Goal: Transaction & Acquisition: Obtain resource

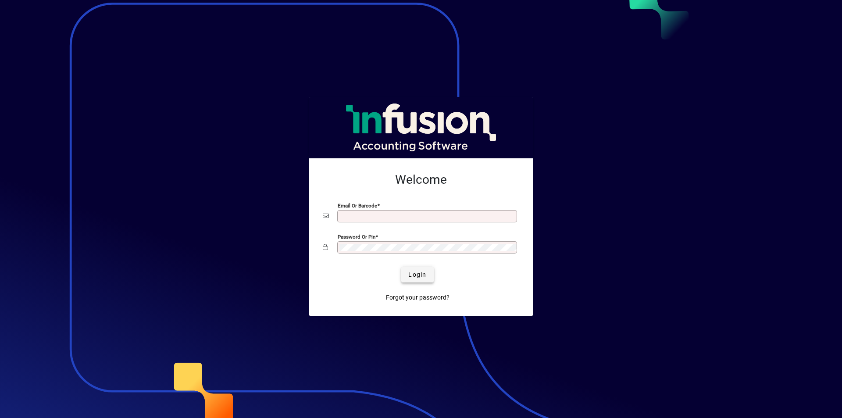
type input "**********"
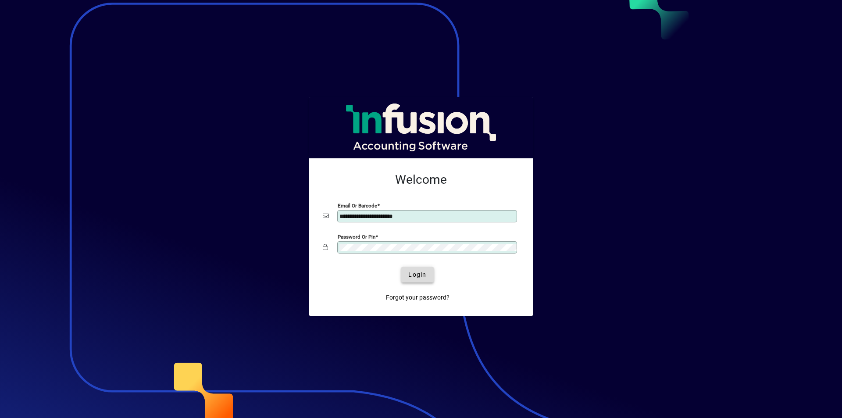
click at [419, 271] on span "Login" at bounding box center [417, 274] width 18 height 9
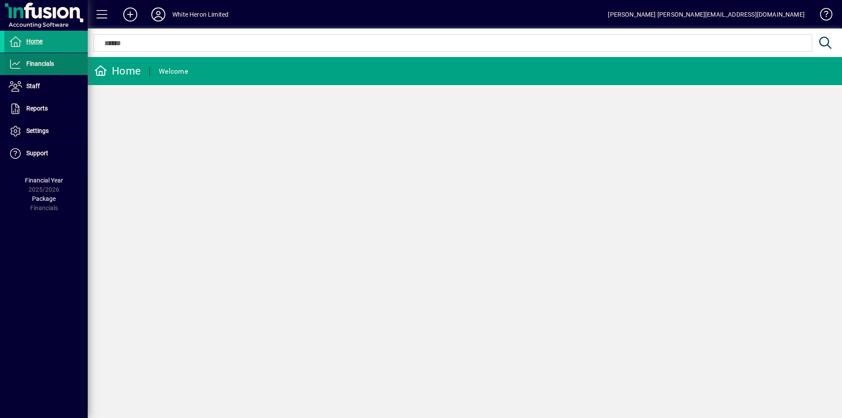
click at [35, 66] on span "Financials" at bounding box center [40, 63] width 28 height 7
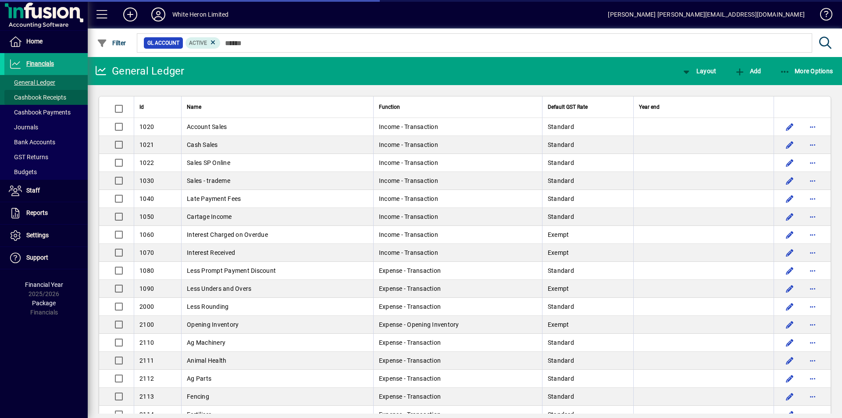
click at [32, 93] on span "Cashbook Receipts" at bounding box center [35, 97] width 62 height 9
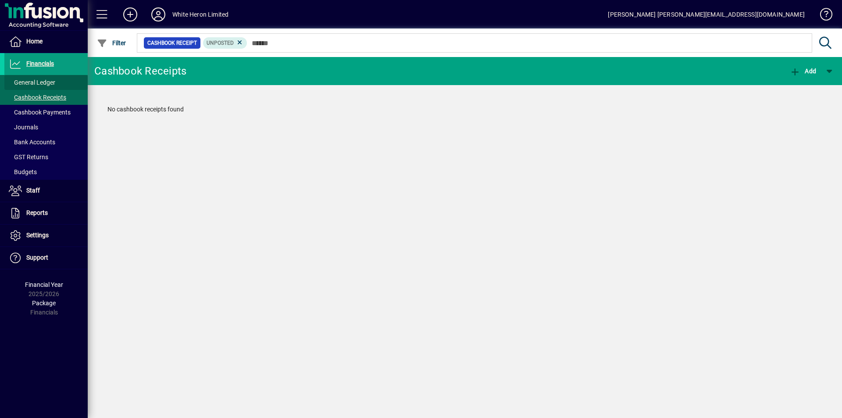
click at [43, 86] on span "General Ledger" at bounding box center [29, 82] width 51 height 9
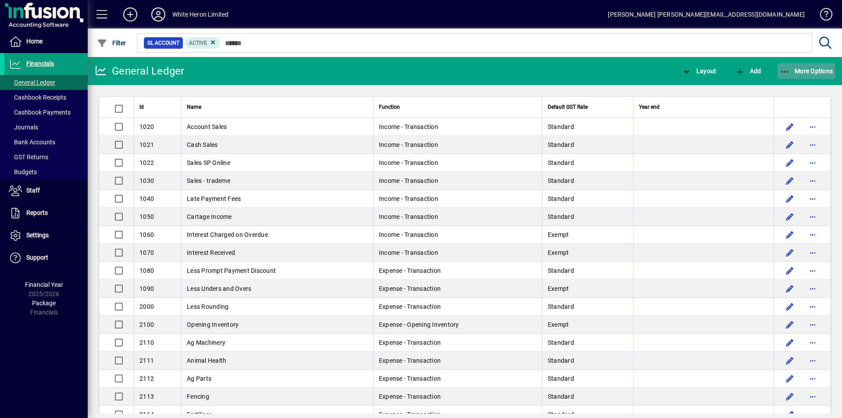
click at [816, 70] on span "More Options" at bounding box center [807, 71] width 54 height 7
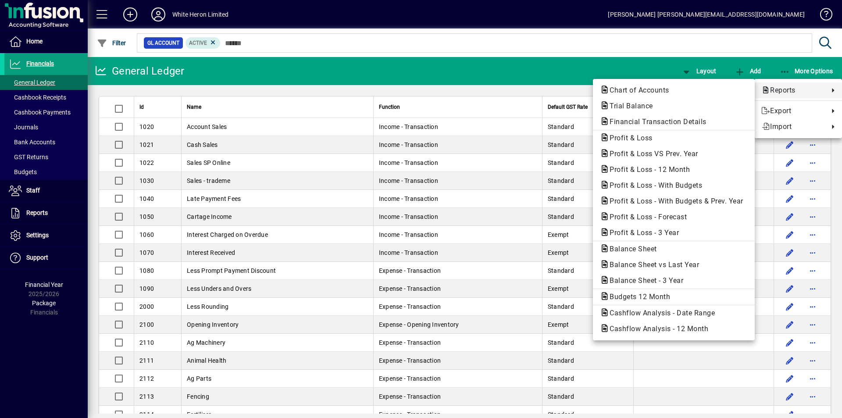
click at [790, 88] on span "Reports" at bounding box center [792, 90] width 63 height 11
click at [616, 233] on span "Profit & Loss - 3 Year" at bounding box center [641, 232] width 83 height 8
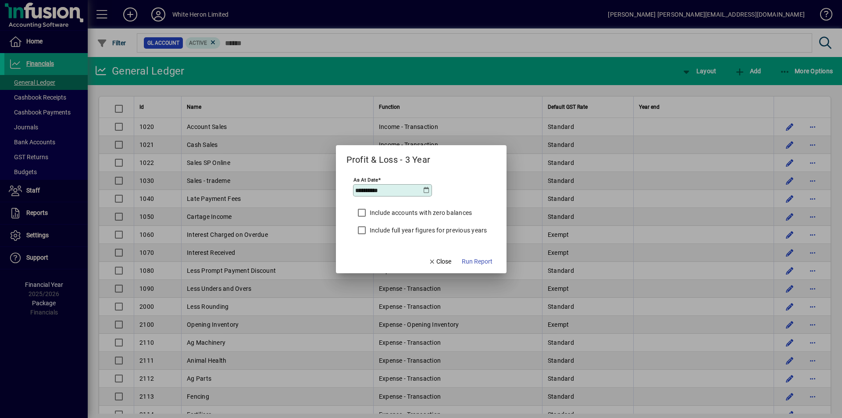
click at [427, 189] on icon at bounding box center [426, 190] width 7 height 7
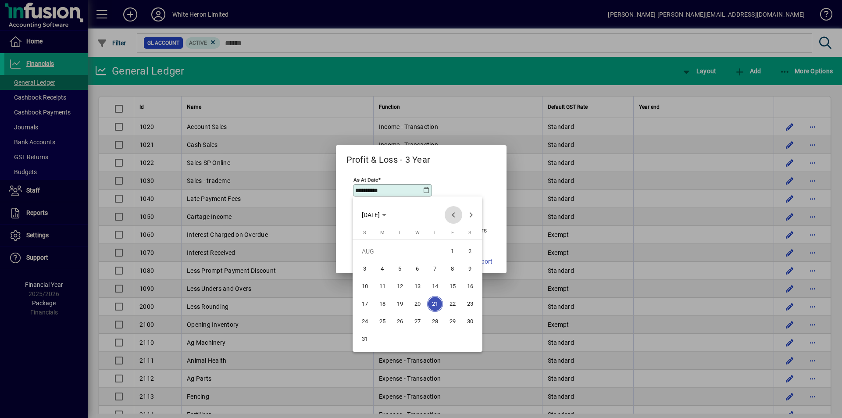
click at [450, 214] on span "Previous month" at bounding box center [454, 215] width 18 height 18
click at [434, 338] on span "31" at bounding box center [435, 339] width 16 height 16
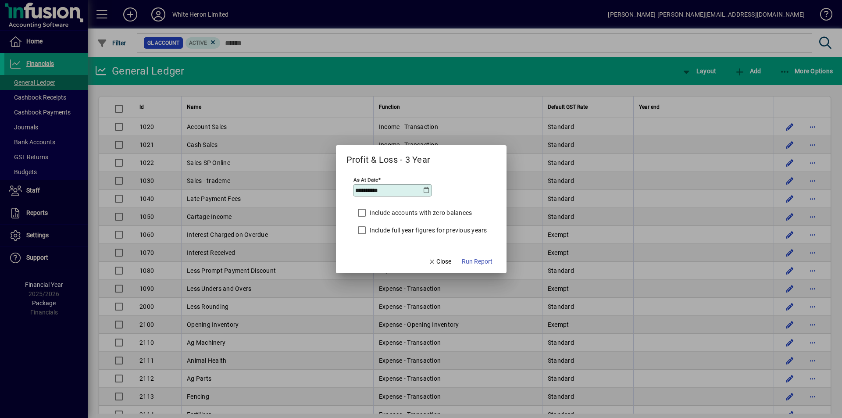
type input "**********"
click at [474, 263] on span "Run Report" at bounding box center [477, 261] width 31 height 9
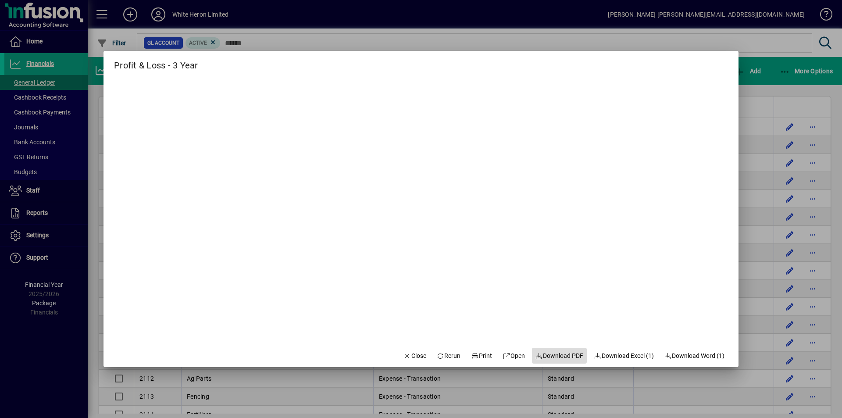
click at [559, 353] on span "Download PDF" at bounding box center [559, 355] width 48 height 9
